Goal: Check status: Check status

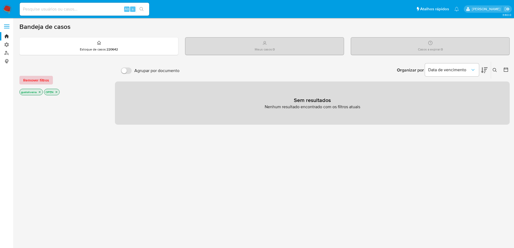
click at [43, 80] on span "Remover filtros" at bounding box center [36, 80] width 26 height 8
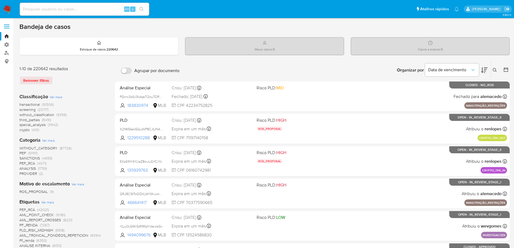
click at [48, 8] on input at bounding box center [85, 9] width 130 height 7
paste input "324113635"
type input "324113635"
click at [142, 8] on icon "search-icon" at bounding box center [142, 9] width 4 height 4
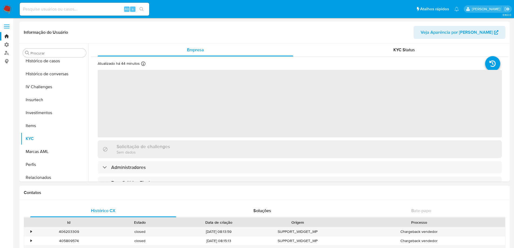
scroll to position [202, 0]
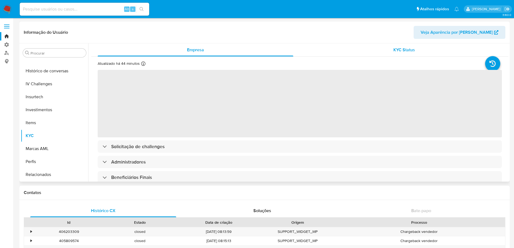
select select "10"
click at [404, 49] on span "KYC Status" at bounding box center [405, 50] width 22 height 6
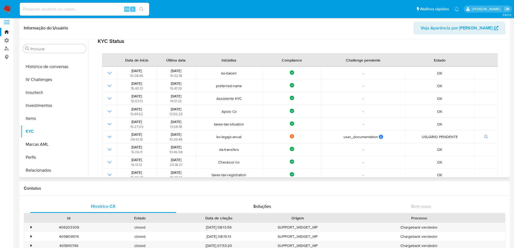
scroll to position [48, 0]
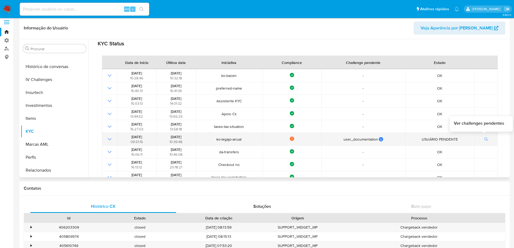
click at [482, 139] on button "button" at bounding box center [486, 139] width 9 height 6
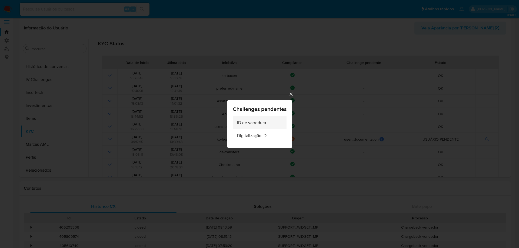
click at [248, 123] on span "ID de varredura" at bounding box center [251, 122] width 29 height 5
click at [251, 137] on span "Digitalização ID" at bounding box center [251, 135] width 29 height 5
click at [290, 93] on icon "Cerrar" at bounding box center [290, 94] width 5 height 5
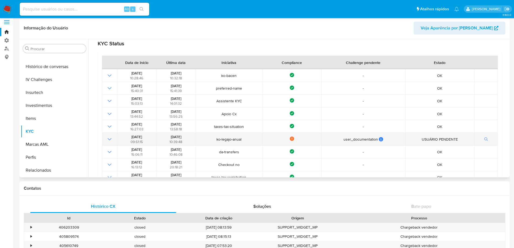
click at [109, 138] on icon "Mostrar operación" at bounding box center [109, 139] width 6 height 6
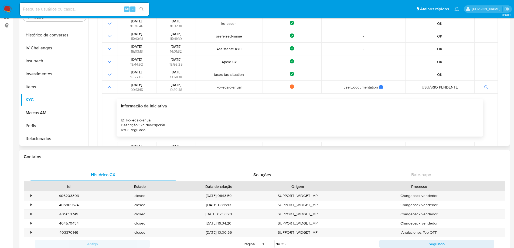
scroll to position [66, 0]
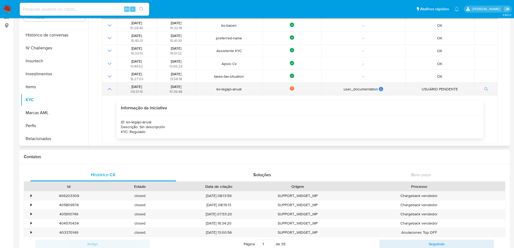
click at [107, 90] on icon "Mostrar operación" at bounding box center [109, 89] width 6 height 6
